Goal: Book appointment/travel/reservation

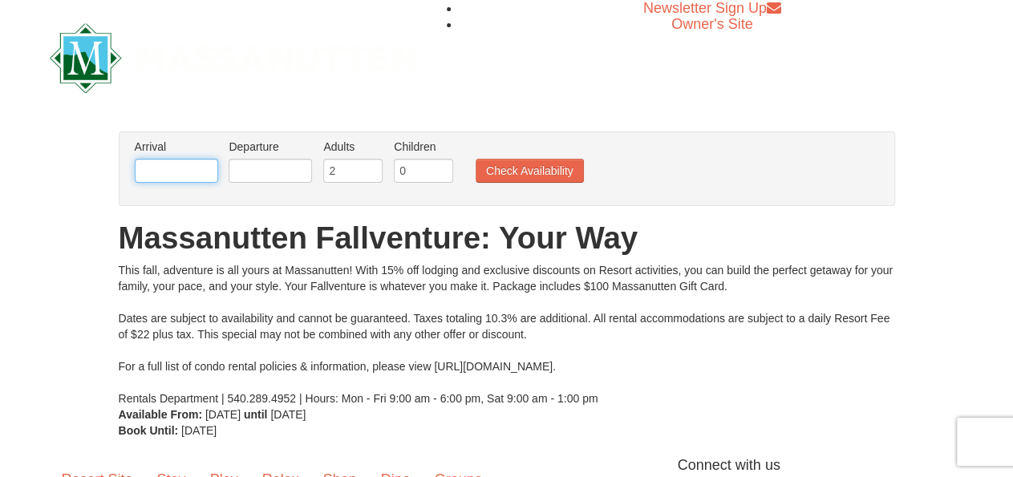
click at [201, 167] on input "text" at bounding box center [176, 171] width 83 height 24
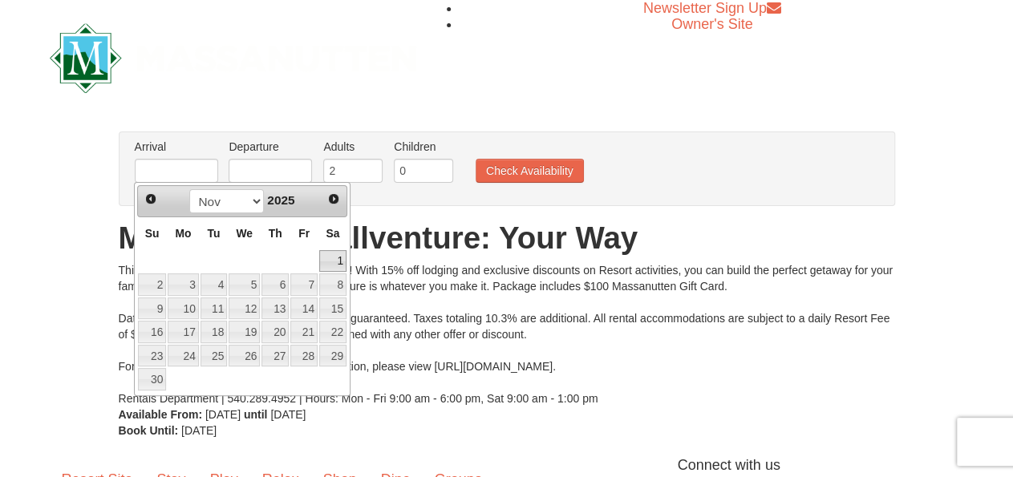
click at [343, 257] on link "1" at bounding box center [332, 261] width 27 height 22
type input "[DATE]"
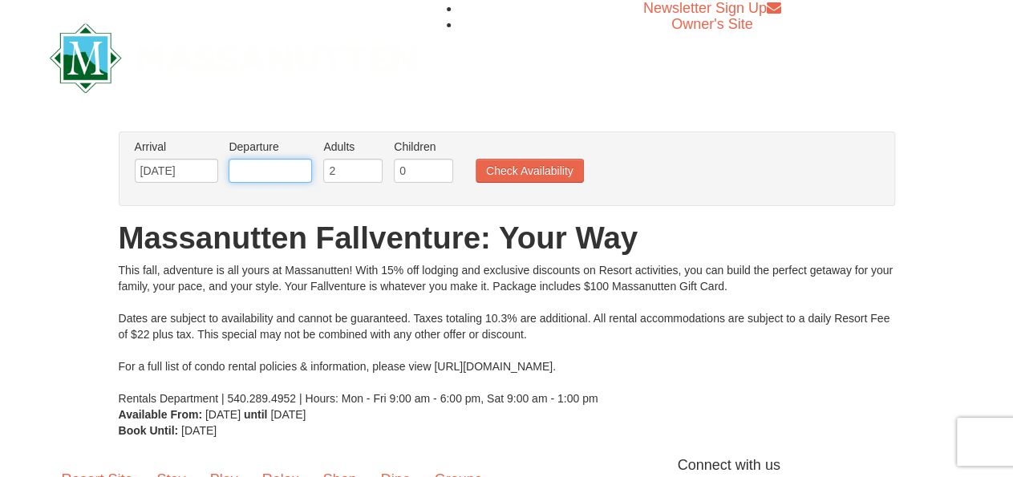
click at [296, 177] on input "text" at bounding box center [270, 171] width 83 height 24
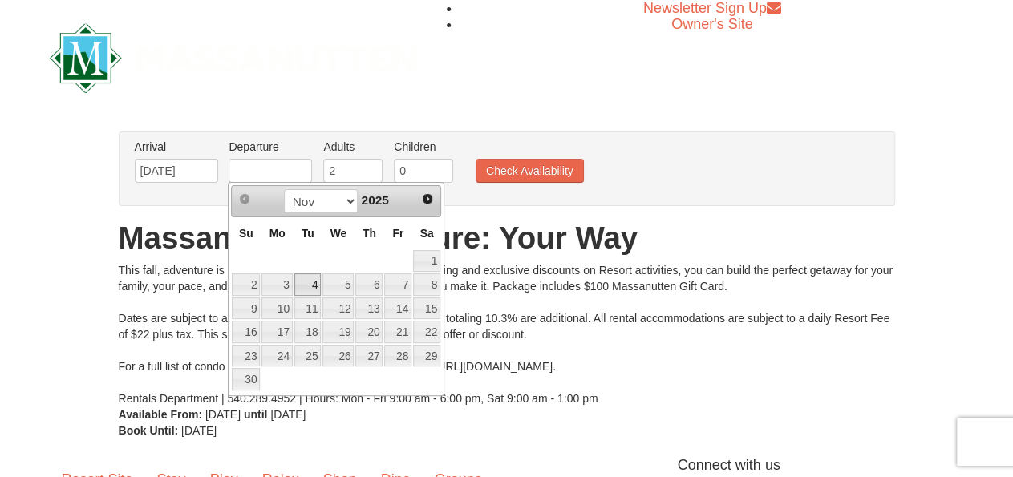
click at [309, 278] on link "4" at bounding box center [307, 285] width 27 height 22
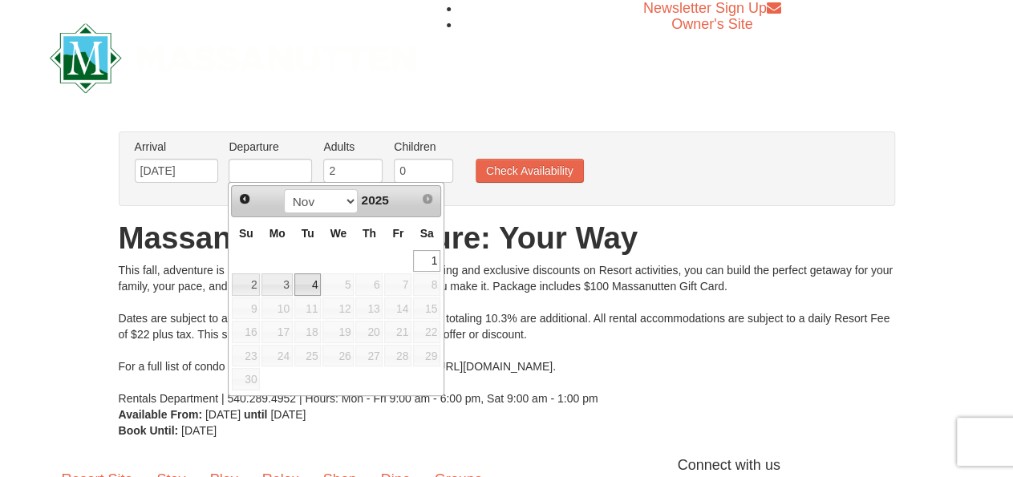
type input "[DATE]"
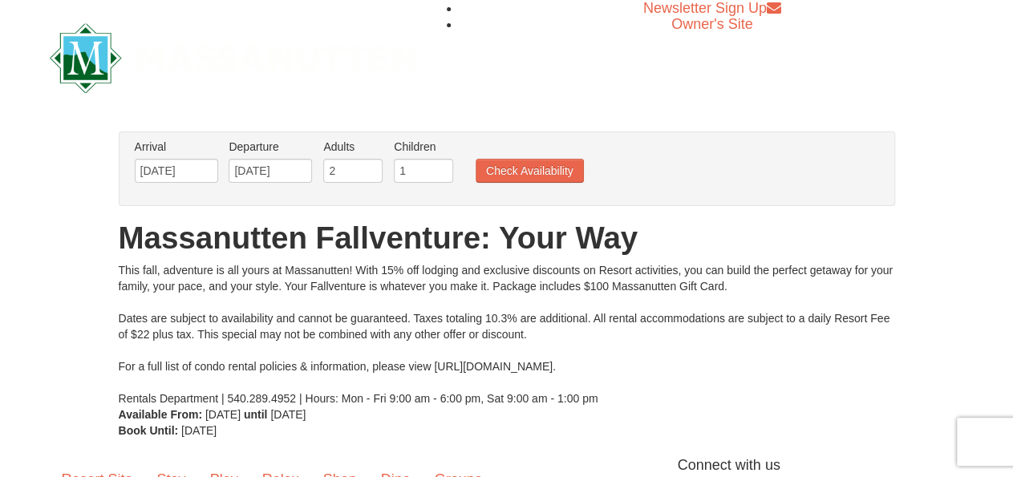
click at [437, 168] on input "1" at bounding box center [423, 171] width 59 height 24
type input "2"
click at [437, 168] on input "2" at bounding box center [423, 171] width 59 height 24
click at [500, 166] on button "Check Availability" at bounding box center [530, 171] width 108 height 24
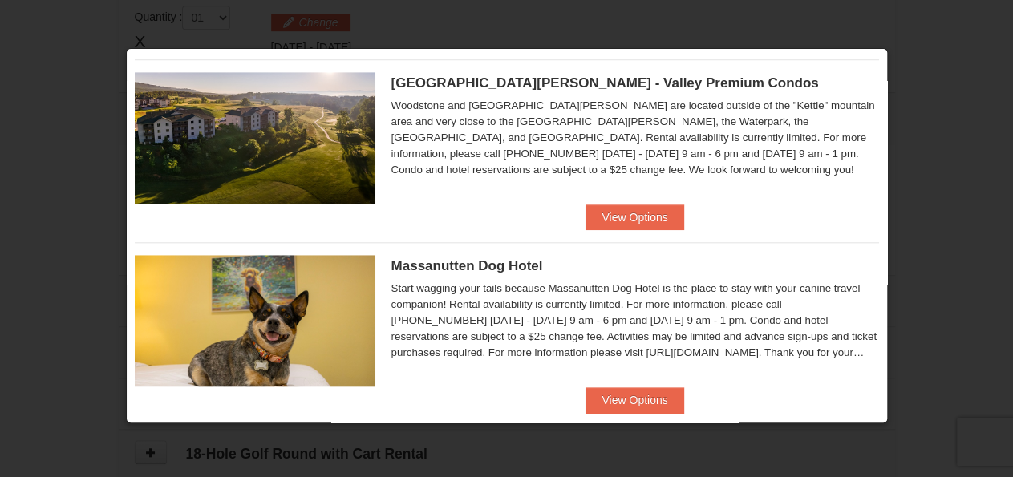
scroll to position [581, 0]
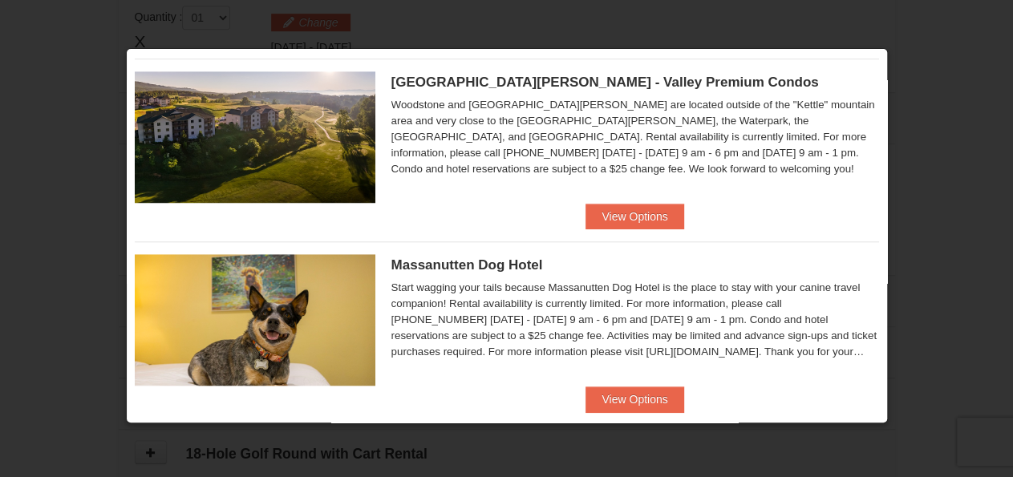
click at [906, 124] on div at bounding box center [506, 238] width 1013 height 477
